Goal: Navigation & Orientation: Find specific page/section

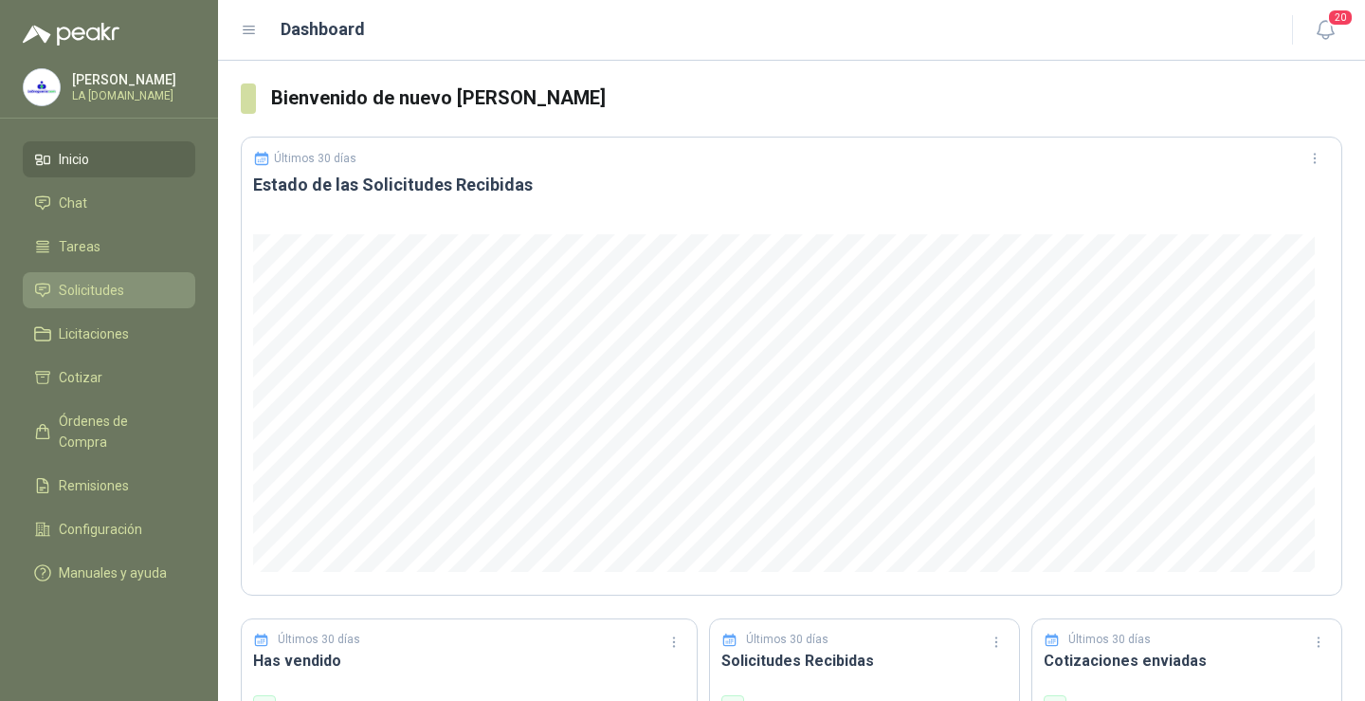
click at [115, 286] on span "Solicitudes" at bounding box center [91, 290] width 65 height 21
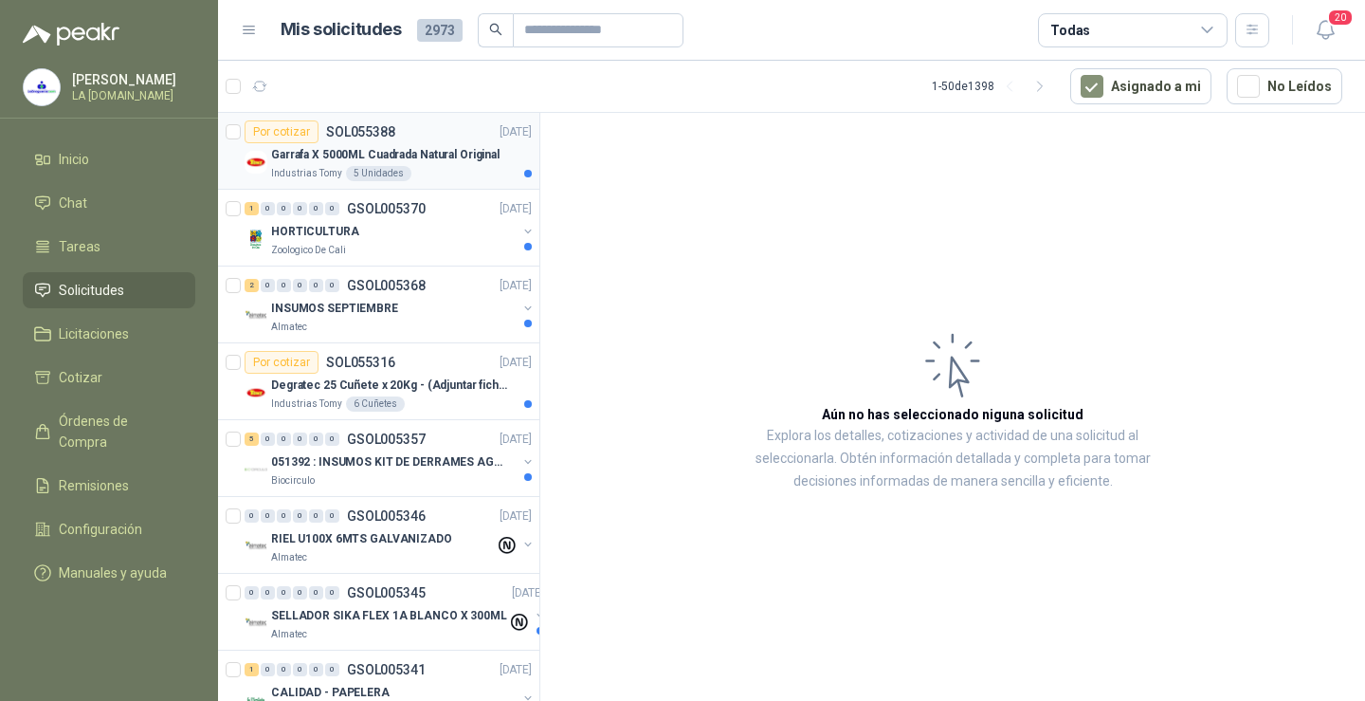
click at [422, 162] on p "Garrafa X 5000ML Cuadrada Natural Original" at bounding box center [385, 155] width 228 height 18
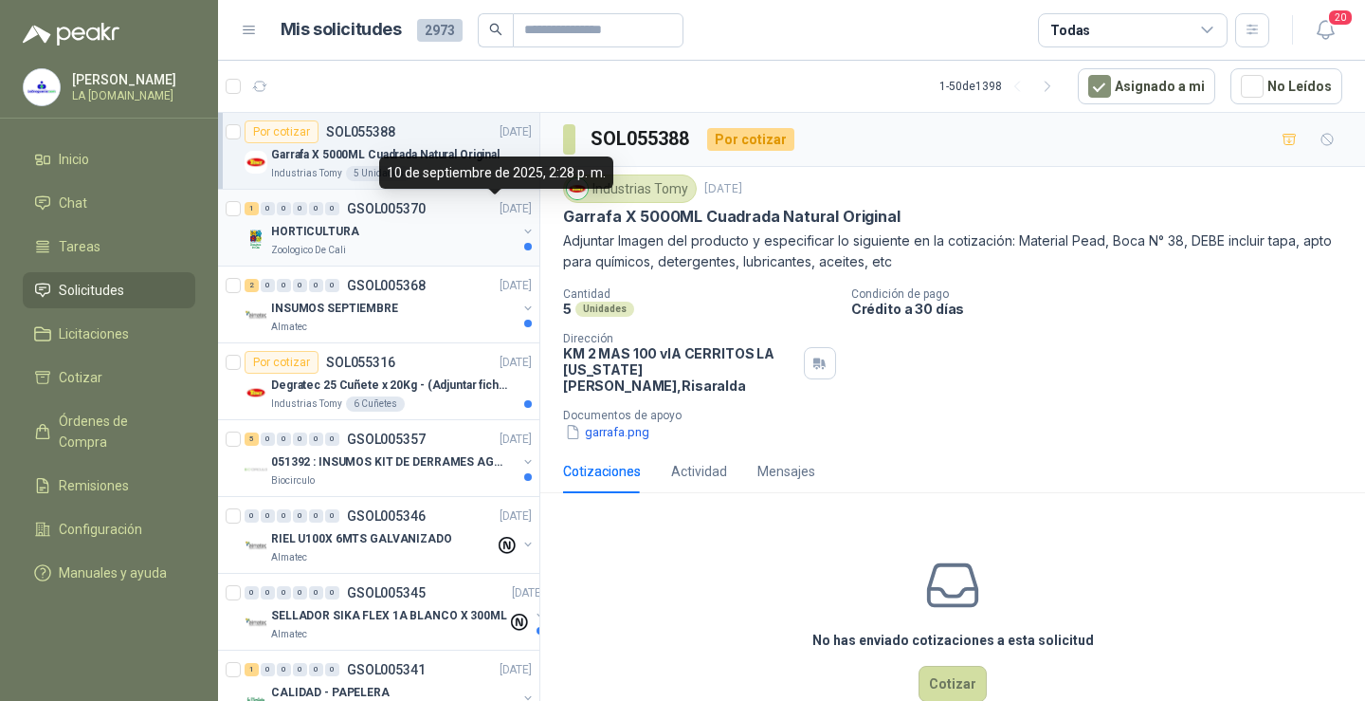
click at [380, 232] on div "HORTICULTURA" at bounding box center [394, 231] width 246 height 23
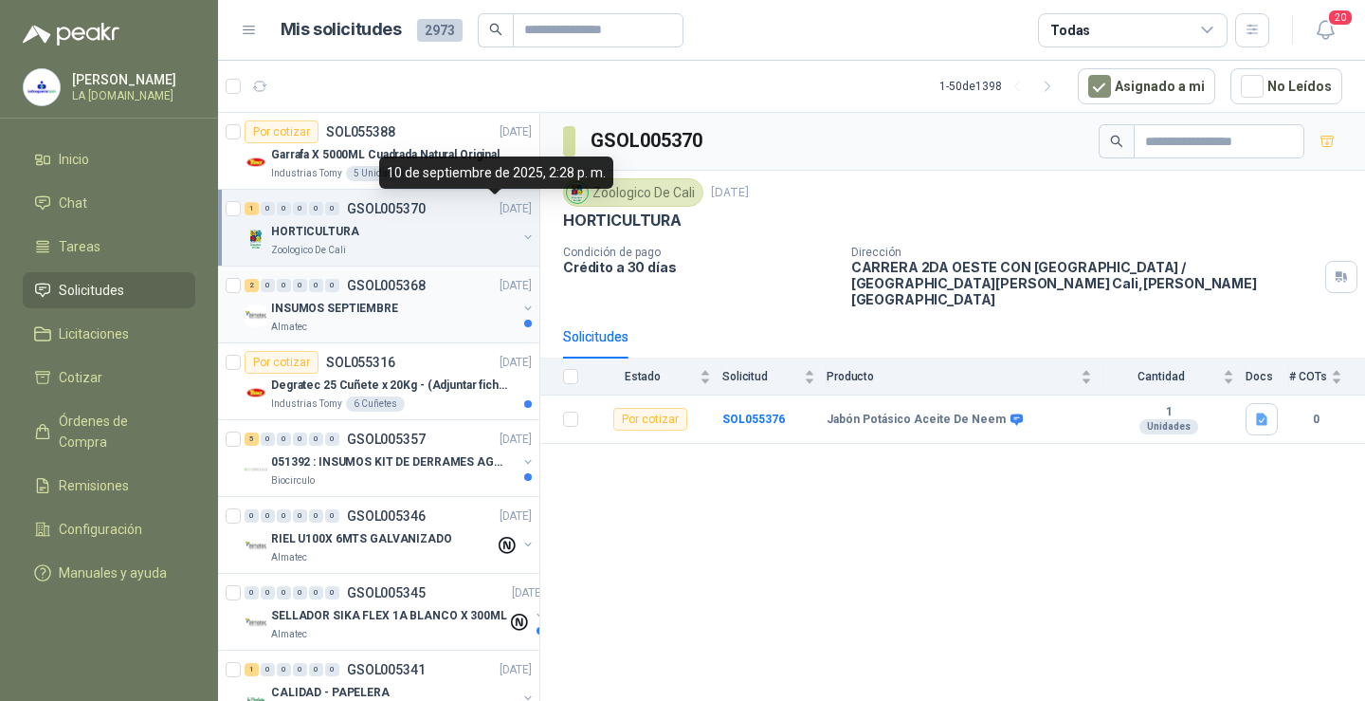
click at [458, 309] on div "INSUMOS SEPTIEMBRE" at bounding box center [394, 308] width 246 height 23
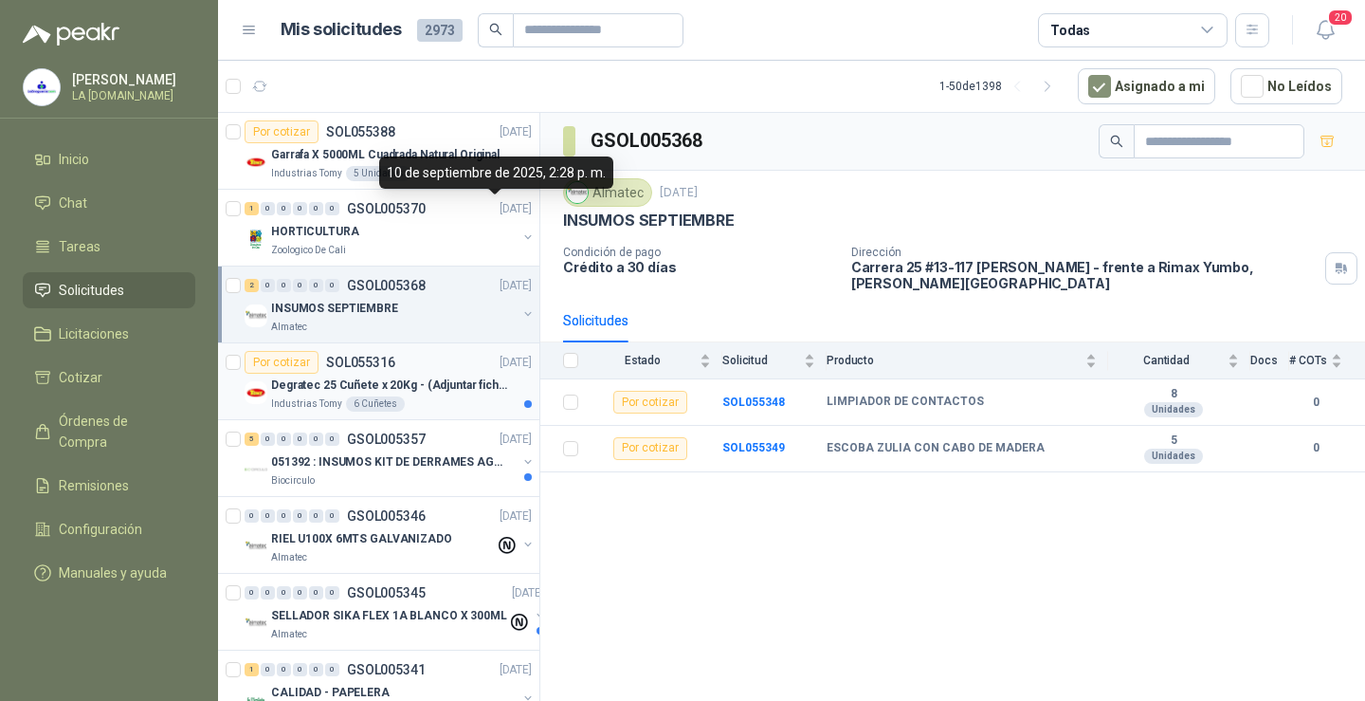
click at [397, 364] on div "Por cotizar SOL055316 [DATE]" at bounding box center [388, 362] width 287 height 23
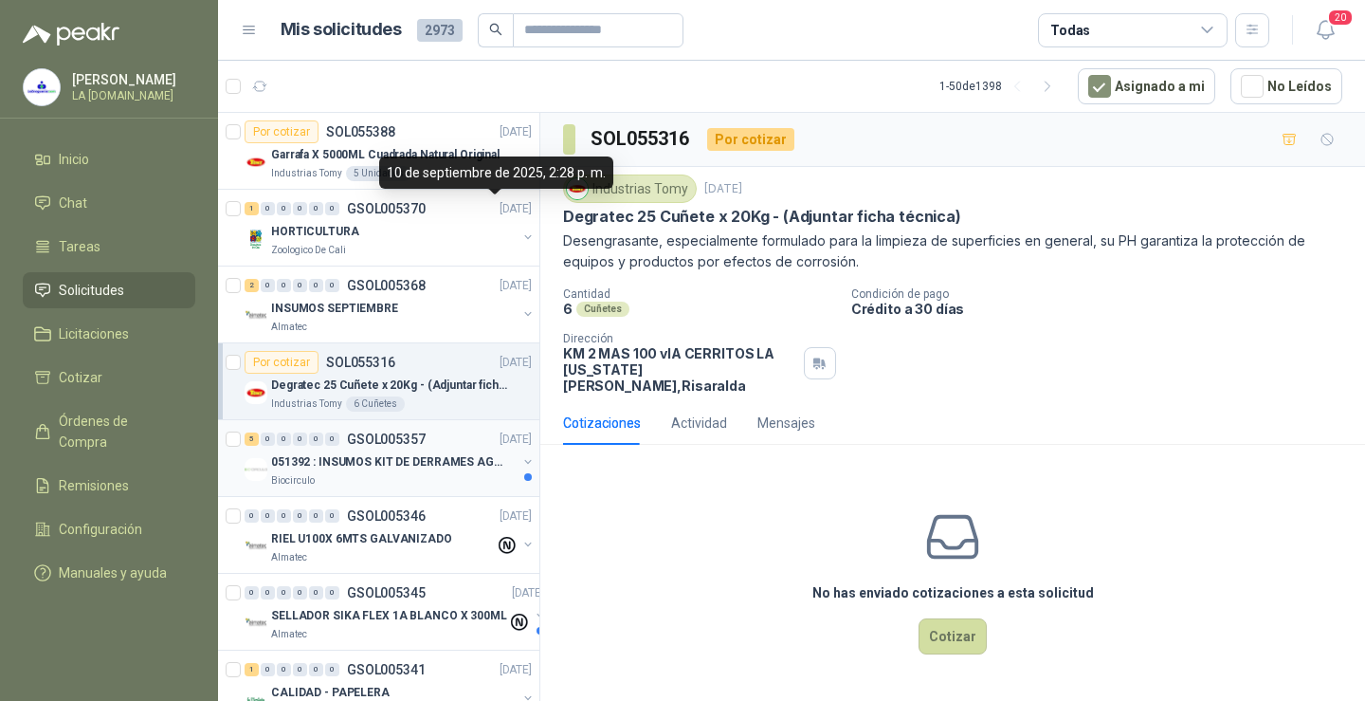
click at [455, 463] on p "051392 : INSUMOS KIT DE DERRAMES AGOSTO 2025" at bounding box center [389, 462] width 236 height 18
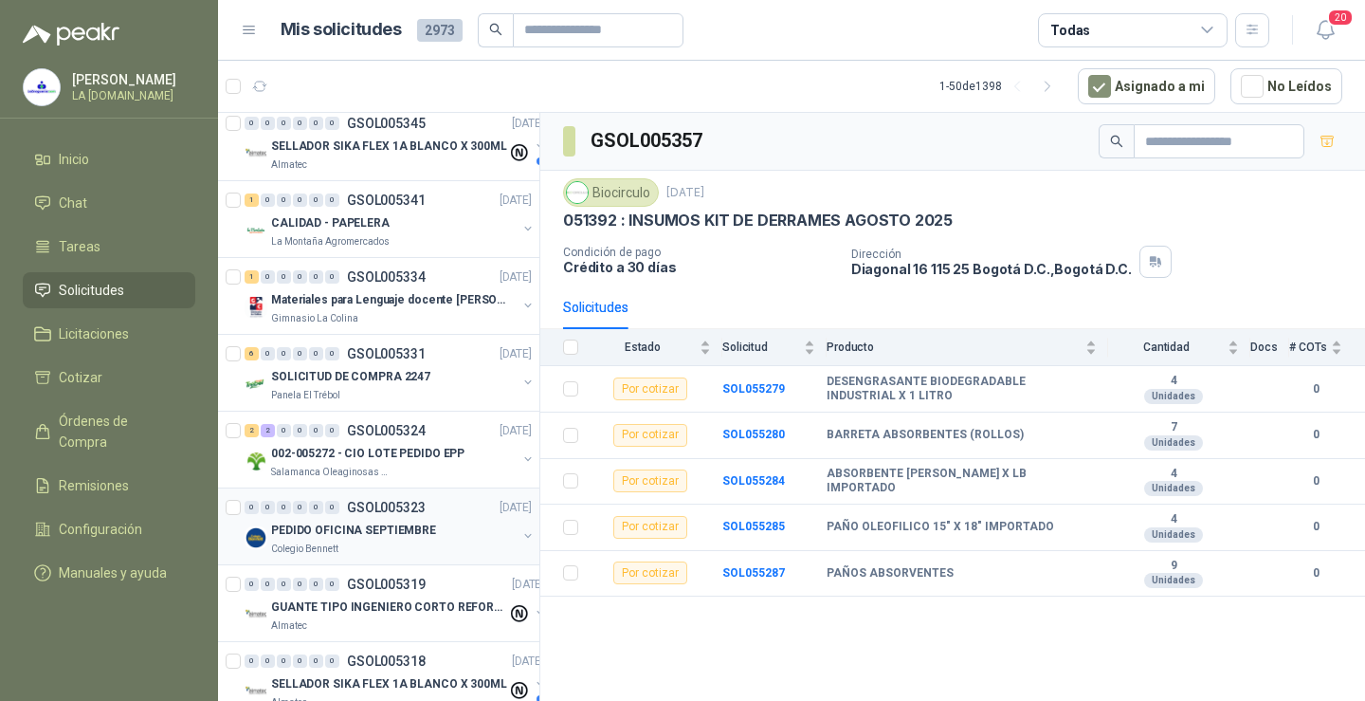
scroll to position [474, 0]
